Goal: Obtain resource: Obtain resource

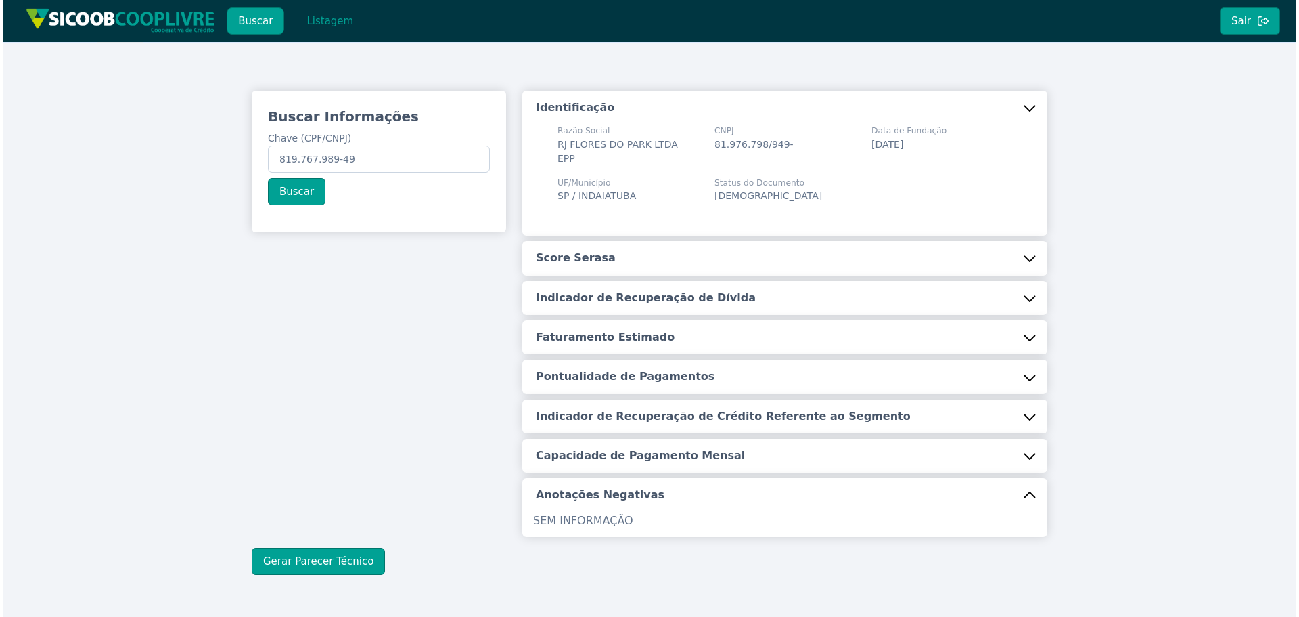
scroll to position [31, 0]
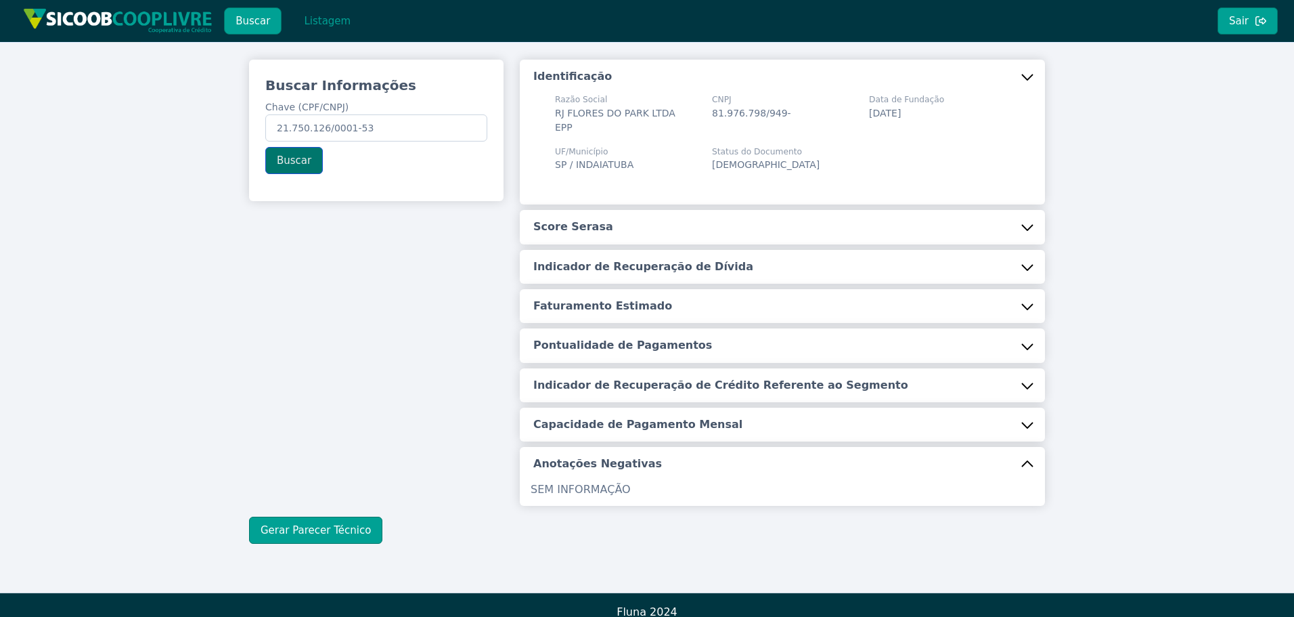
type input "21.750.126/0001-53"
click at [284, 162] on button "Buscar" at bounding box center [294, 160] width 58 height 27
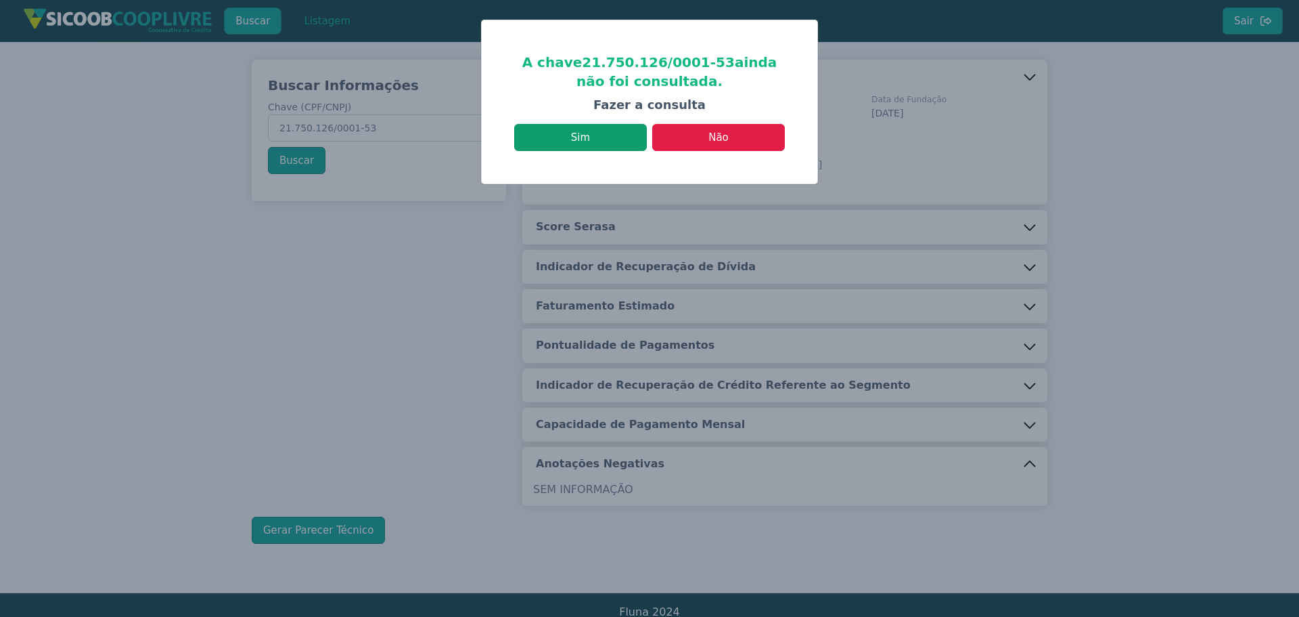
click at [617, 146] on button "Sim" at bounding box center [580, 137] width 133 height 27
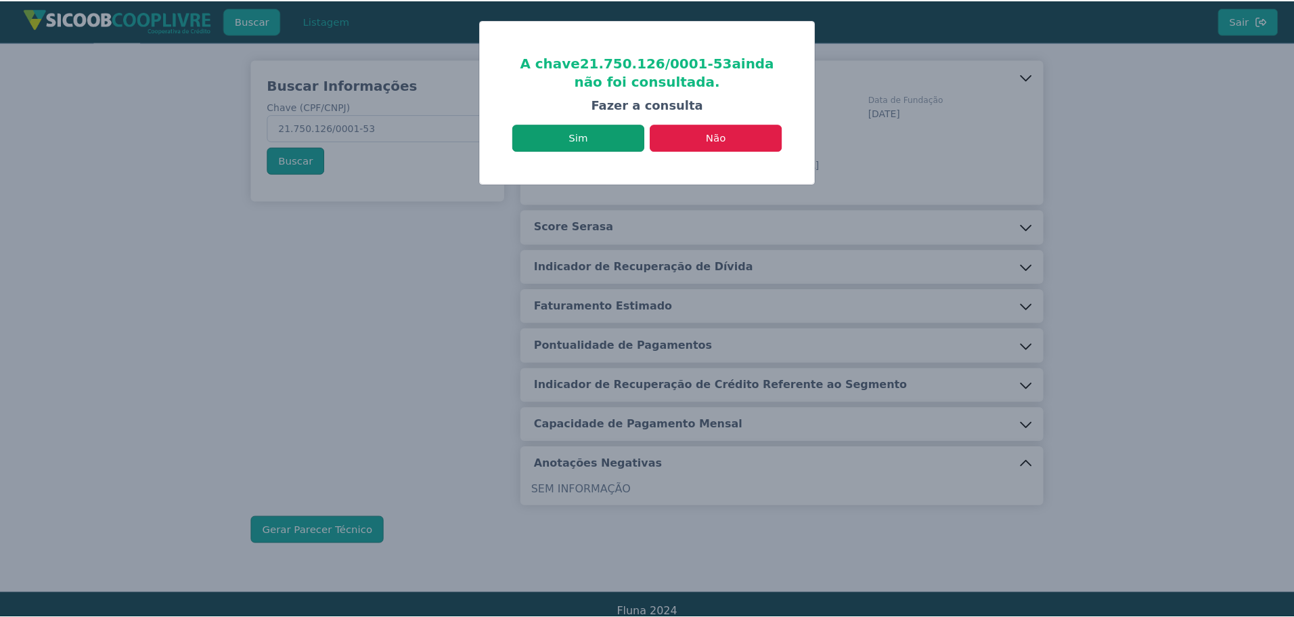
scroll to position [0, 0]
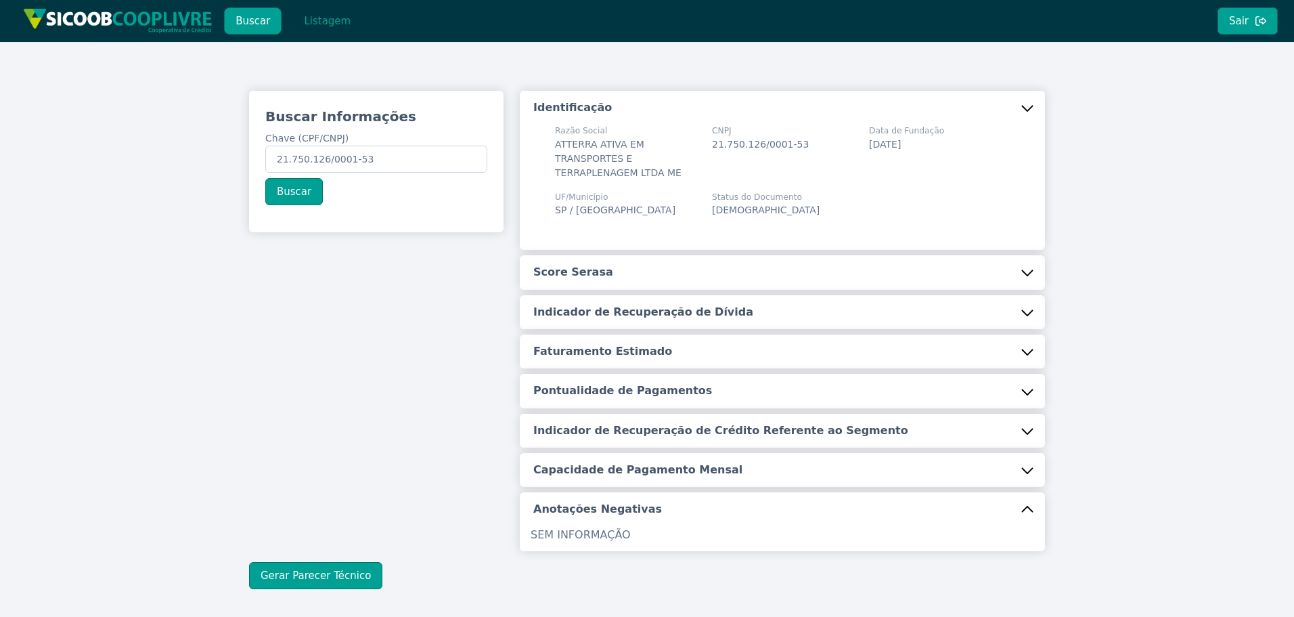
click at [621, 274] on button "Score Serasa" at bounding box center [782, 272] width 525 height 34
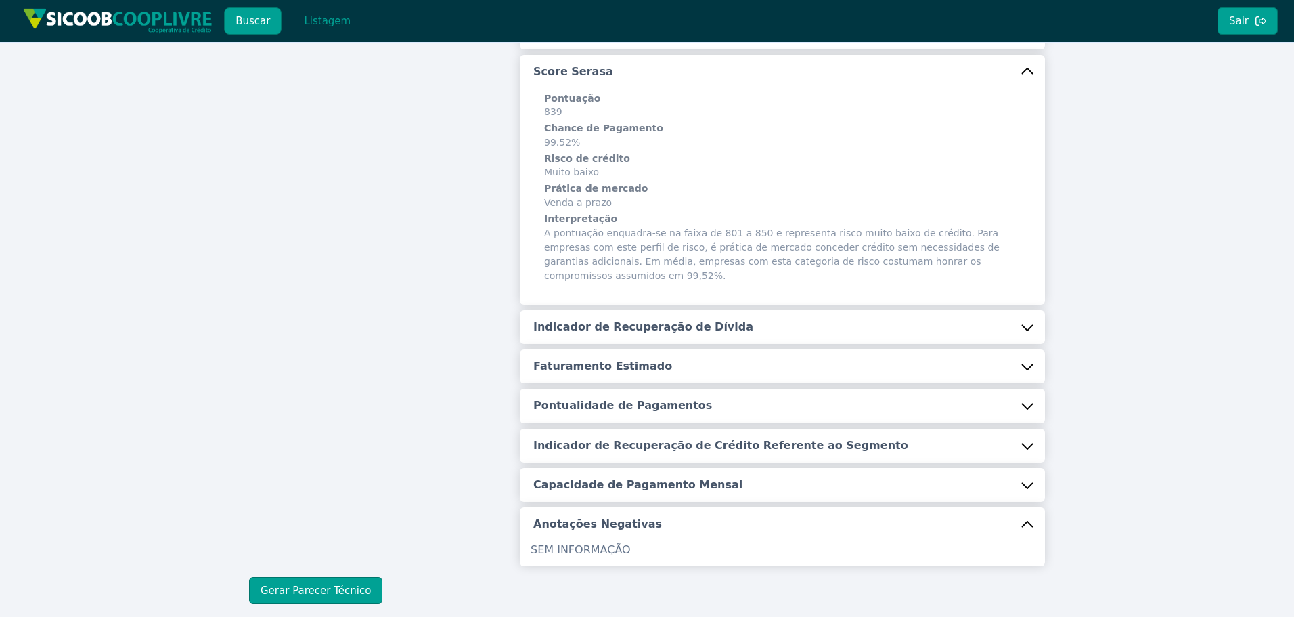
scroll to position [203, 0]
click at [654, 289] on div "Identificação Razão Social ATTERRA ATIVA EM TRANSPORTES E TERRAPLENAGEM LTDA ME…" at bounding box center [782, 225] width 525 height 675
click at [638, 321] on button "Indicador de Recuperação de Dívida" at bounding box center [782, 324] width 525 height 34
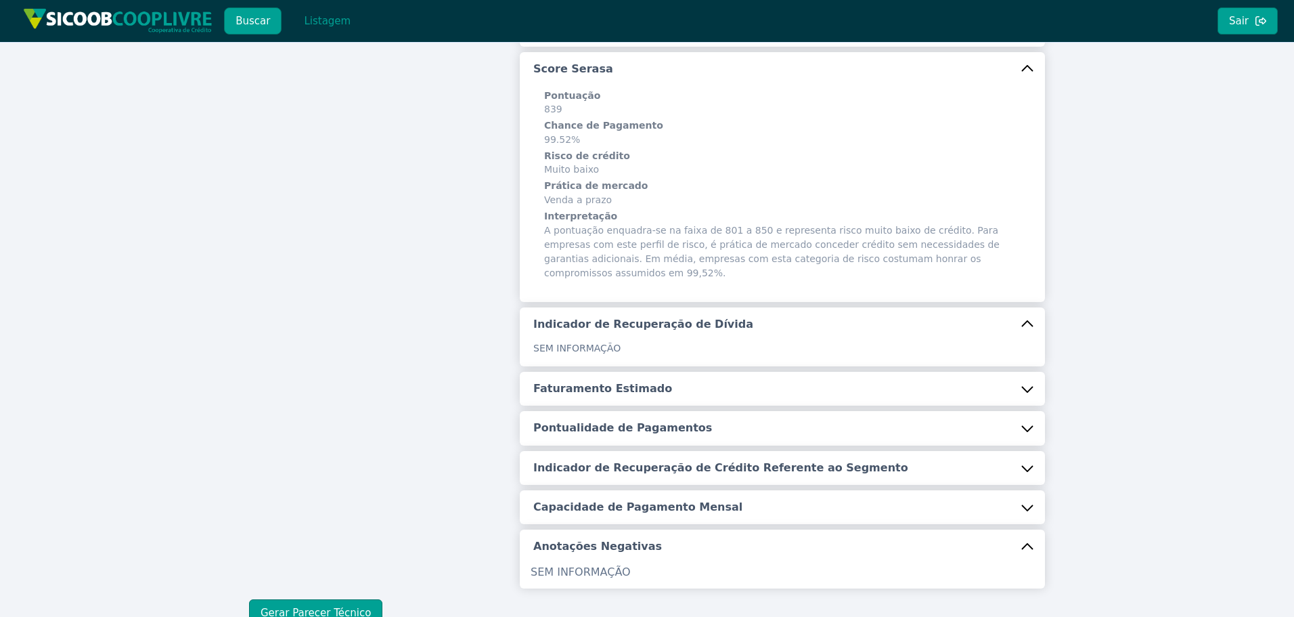
click at [617, 381] on h5 "Faturamento Estimado" at bounding box center [602, 388] width 139 height 15
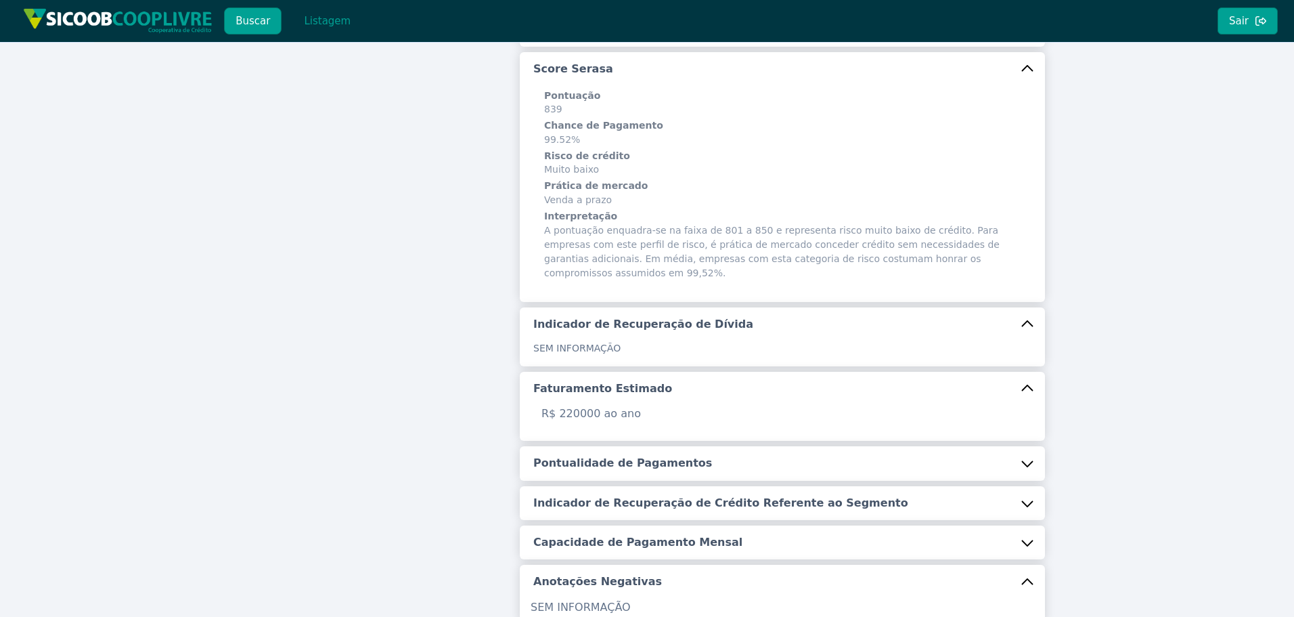
click at [625, 455] on h5 "Pontualidade de Pagamentos" at bounding box center [622, 462] width 179 height 15
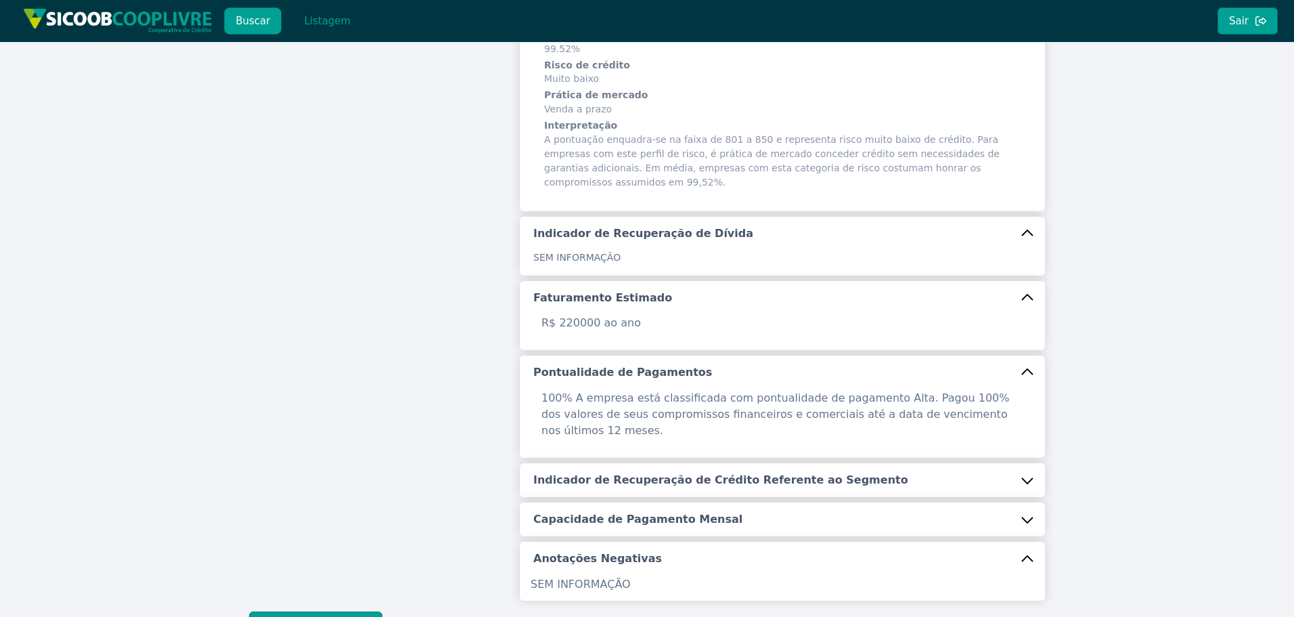
scroll to position [338, 0]
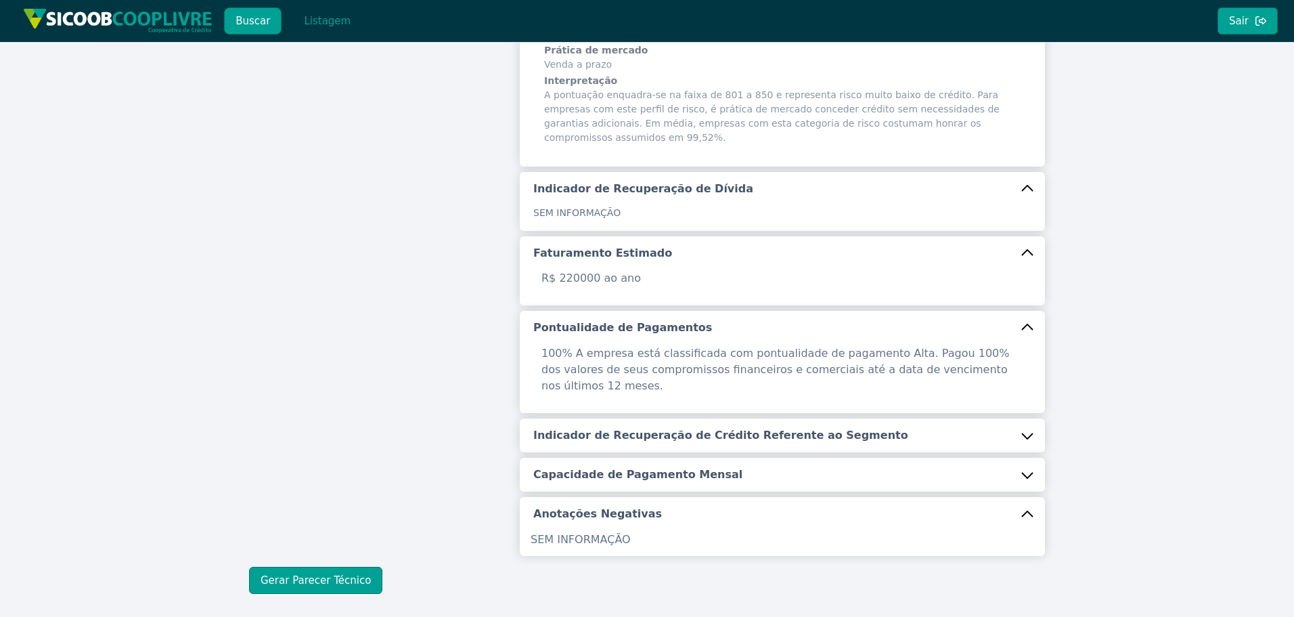
click at [625, 428] on h5 "Indicador de Recuperação de Crédito Referente ao Segmento" at bounding box center [720, 435] width 375 height 15
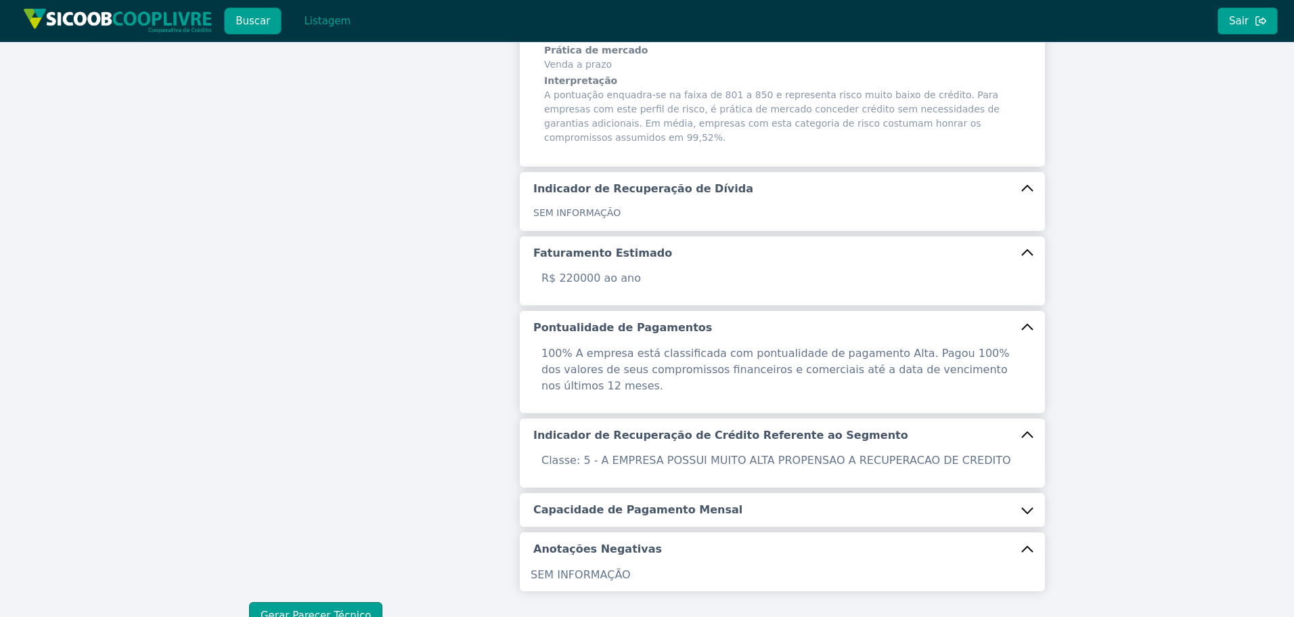
click at [598, 502] on h5 "Capacidade de Pagamento Mensal" at bounding box center [637, 509] width 209 height 15
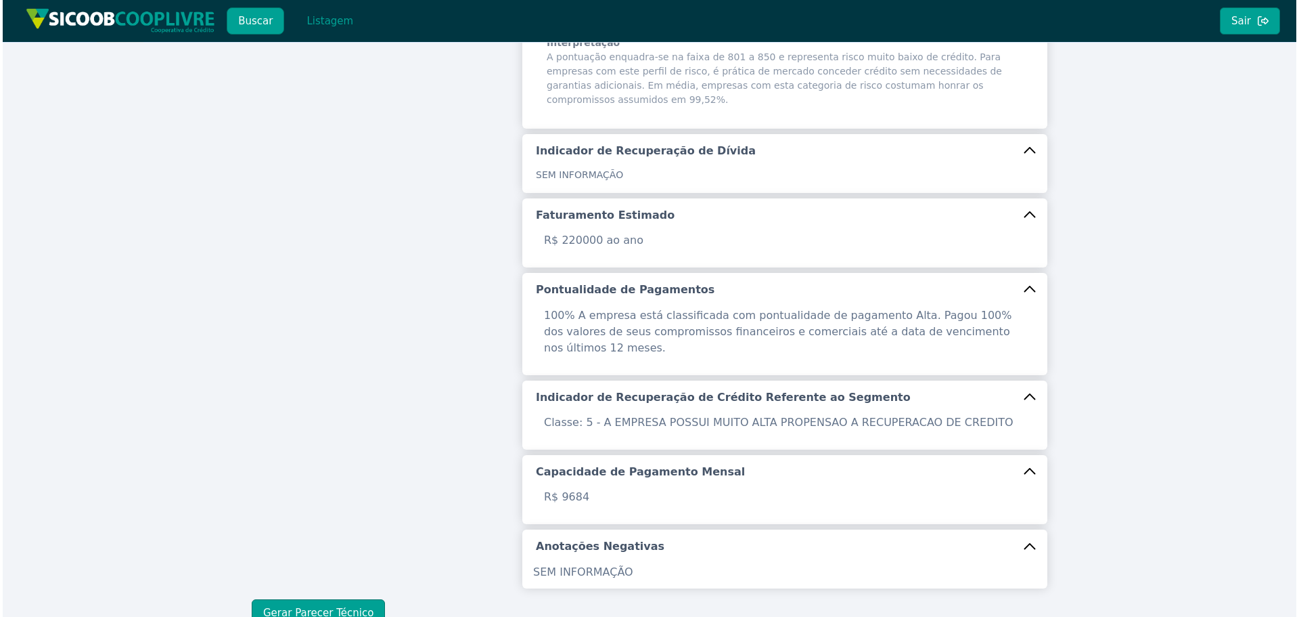
scroll to position [443, 0]
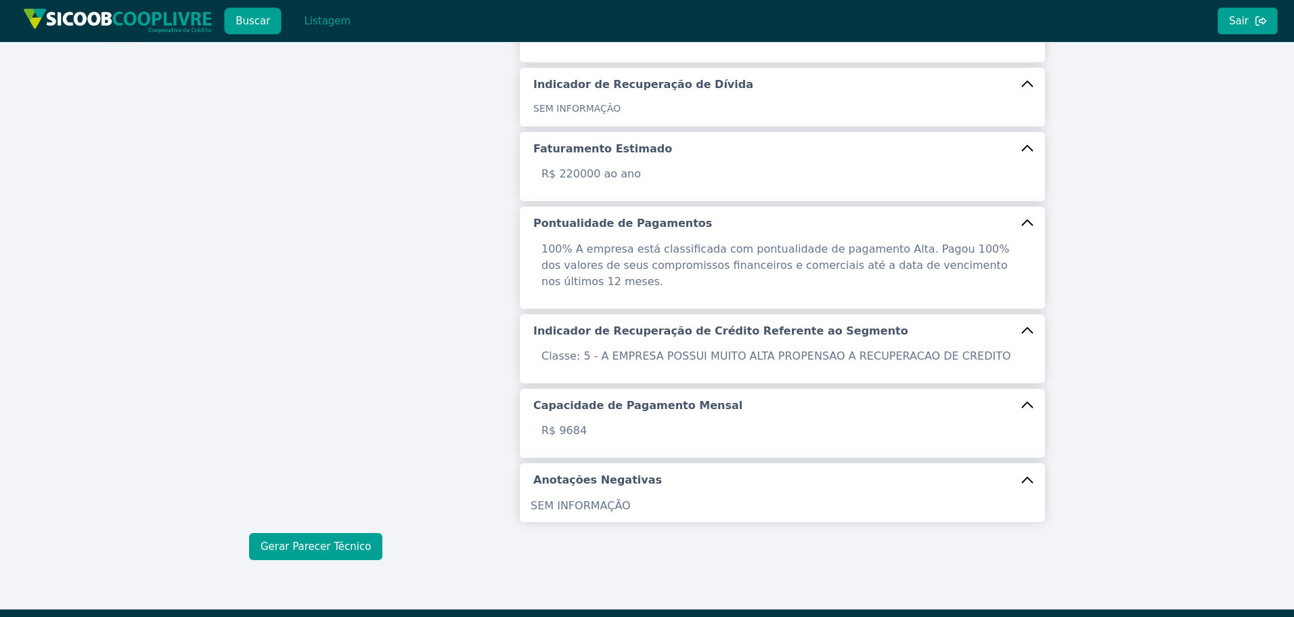
click at [358, 533] on button "Gerar Parecer Técnico" at bounding box center [315, 546] width 133 height 27
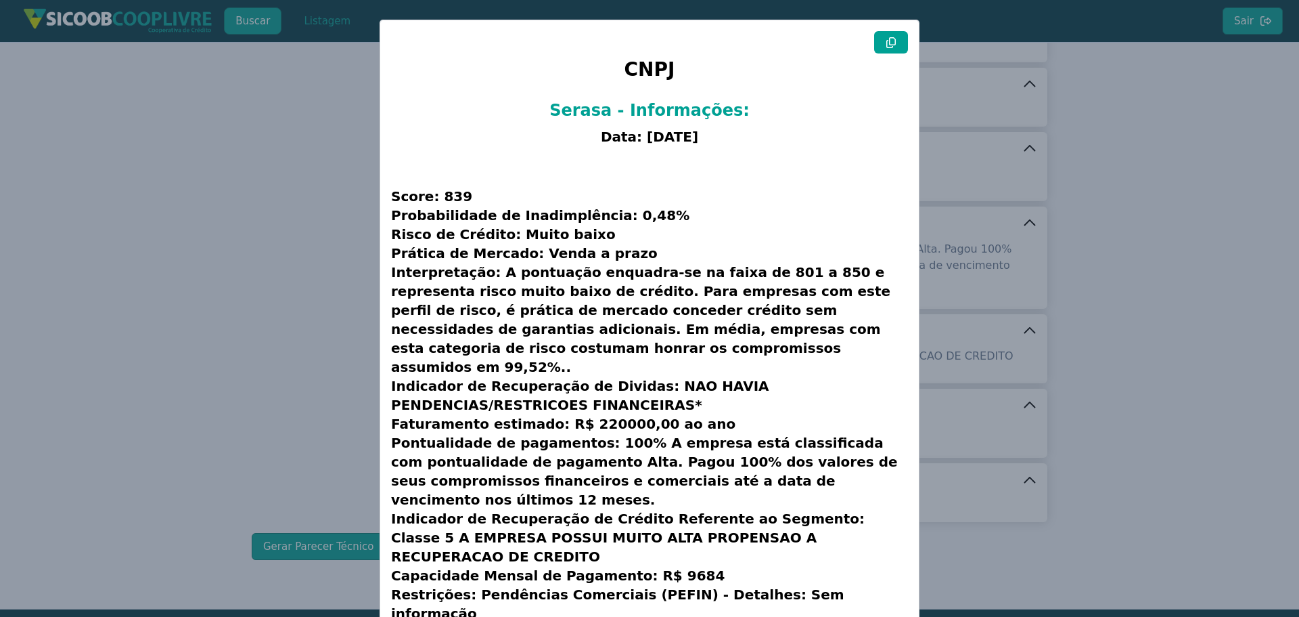
click at [879, 45] on button at bounding box center [891, 42] width 34 height 22
